Goal: Navigation & Orientation: Find specific page/section

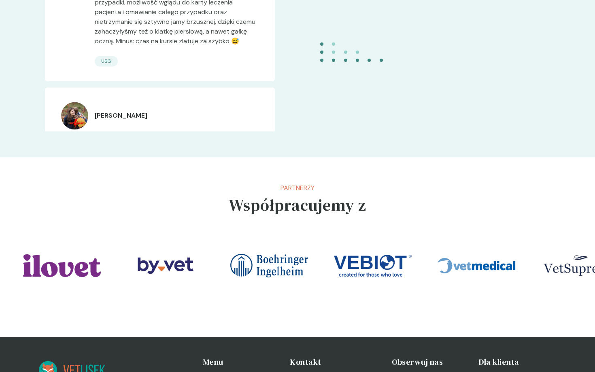
scroll to position [1690, 0]
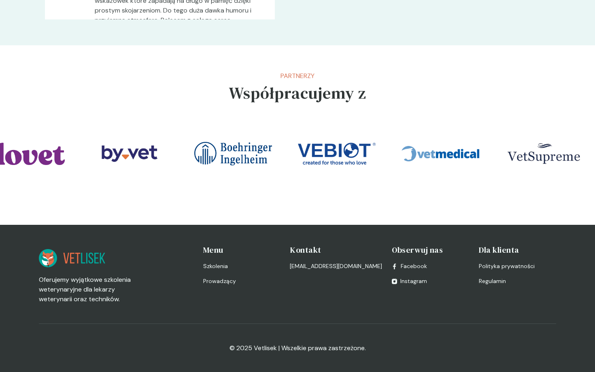
click at [487, 282] on span "Regulamin" at bounding box center [492, 281] width 27 height 8
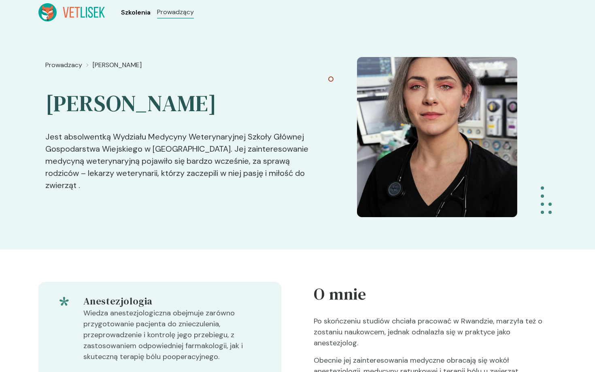
click at [127, 16] on span "Szkolenia" at bounding box center [136, 13] width 30 height 10
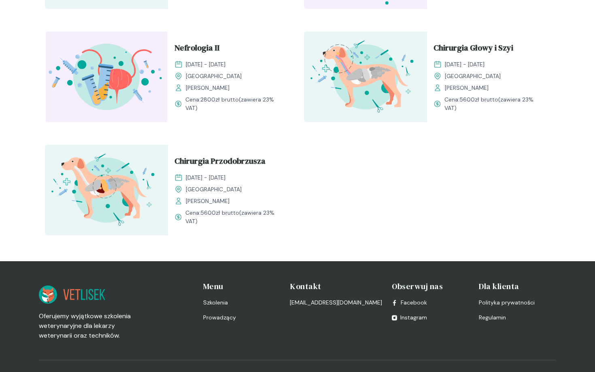
scroll to position [1111, 0]
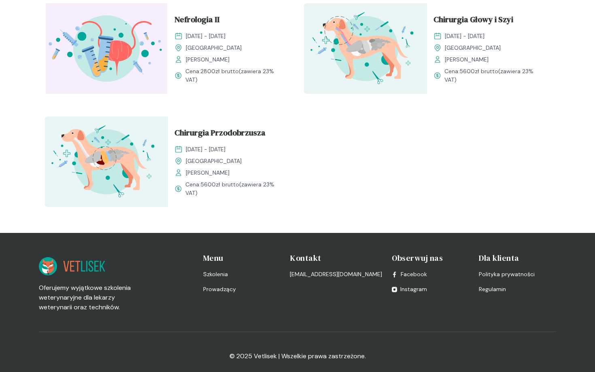
click at [484, 285] on span "Regulamin" at bounding box center [492, 289] width 27 height 8
